Goal: Task Accomplishment & Management: Manage account settings

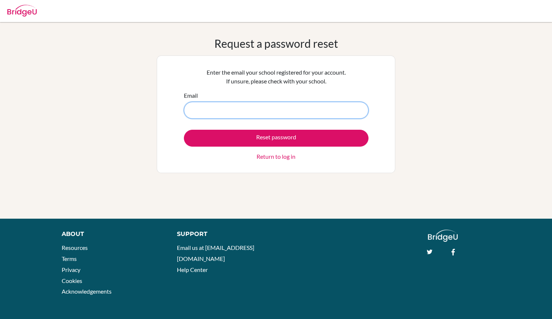
click at [227, 110] on input "Email" at bounding box center [276, 110] width 185 height 17
type input "[EMAIL_ADDRESS][DOMAIN_NAME]"
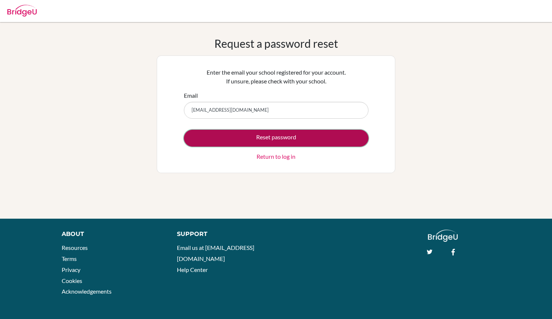
click at [197, 142] on button "Reset password" at bounding box center [276, 138] width 185 height 17
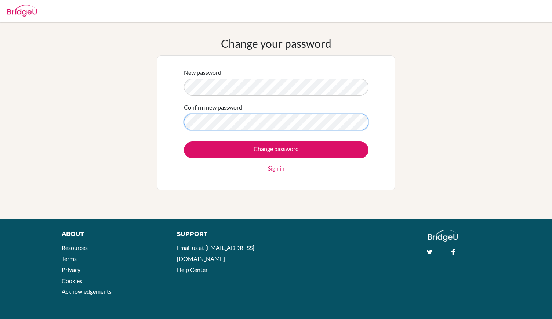
click at [184, 141] on input "Change password" at bounding box center [276, 149] width 185 height 17
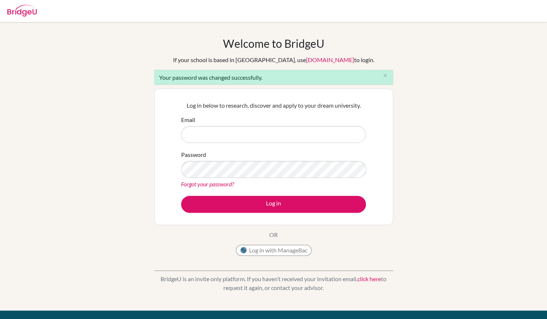
click at [286, 134] on input "Email" at bounding box center [273, 134] width 185 height 17
type input "krodriguez@happydaysfreedom.com"
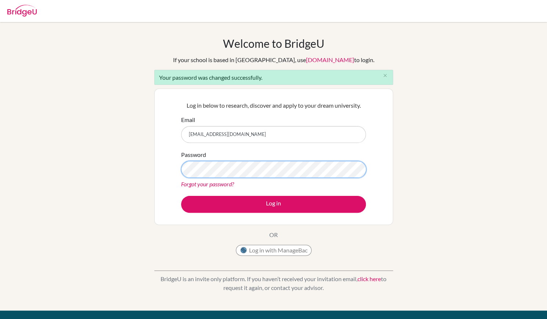
click at [181, 196] on button "Log in" at bounding box center [273, 204] width 185 height 17
